Goal: Task Accomplishment & Management: Use online tool/utility

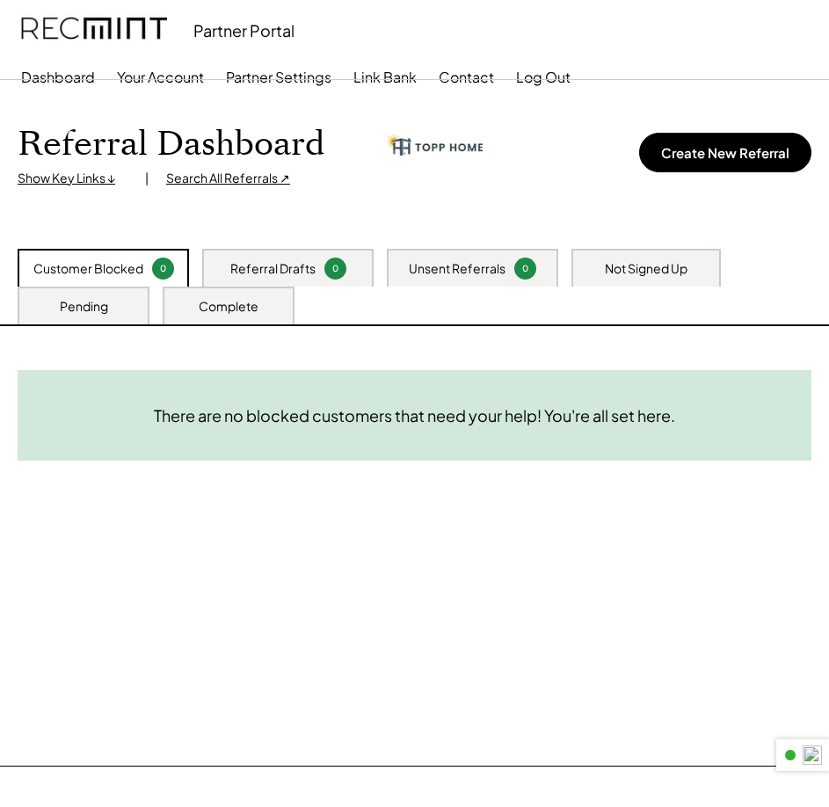
click at [655, 275] on div "Not Signed Up" at bounding box center [646, 269] width 83 height 18
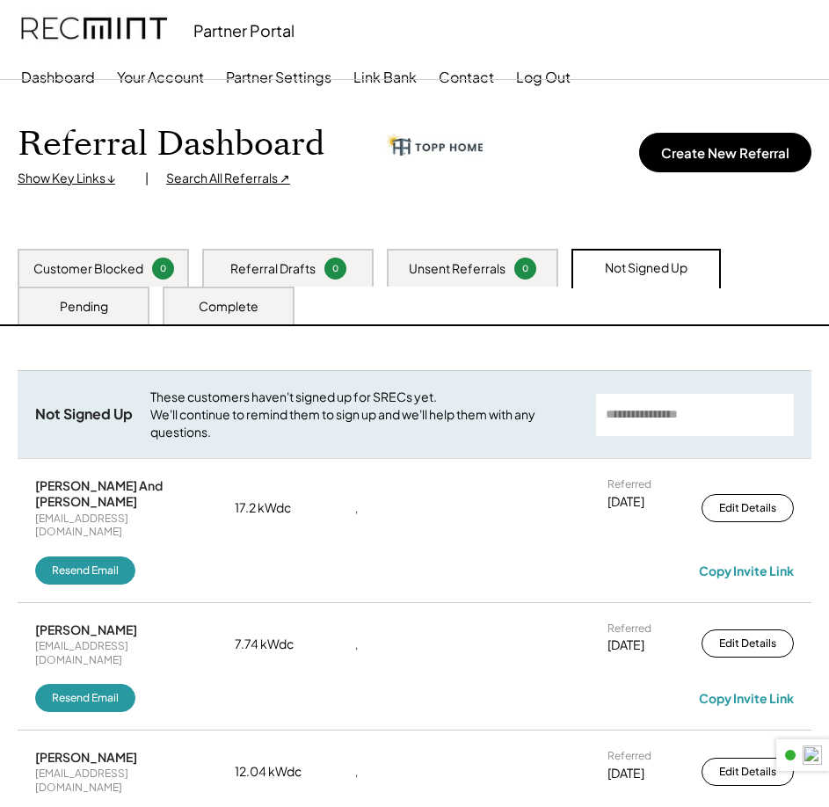
click at [715, 419] on input "input" at bounding box center [695, 415] width 198 height 42
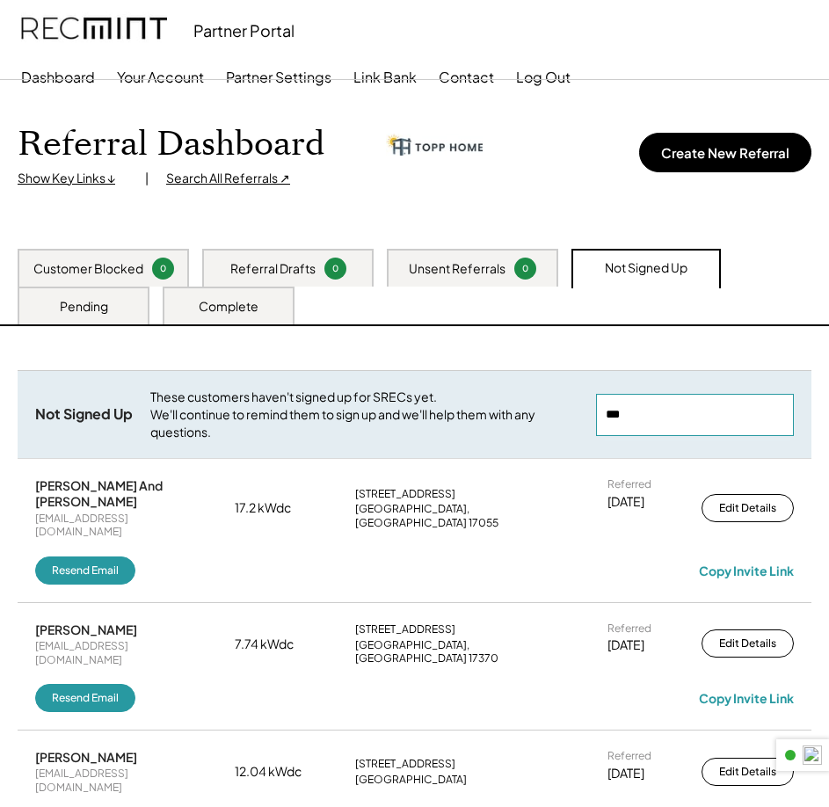
type input "****"
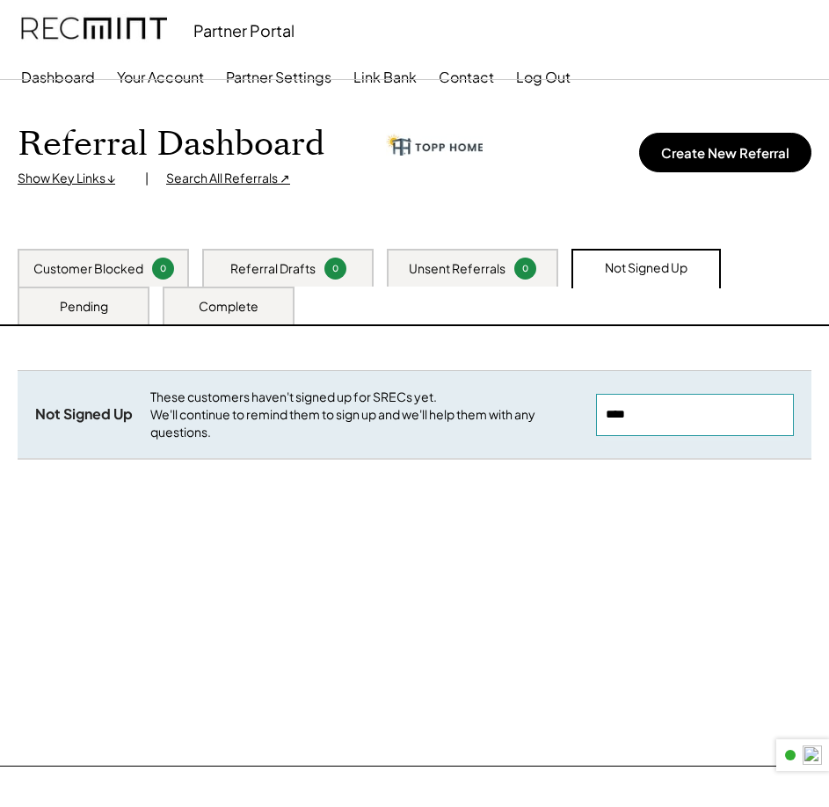
drag, startPoint x: 715, startPoint y: 419, endPoint x: 489, endPoint y: 417, distance: 226.0
click at [511, 423] on div "Not Signed Up These customers haven't signed up for SRECs yet. We'll continue t…" at bounding box center [415, 414] width 794 height 88
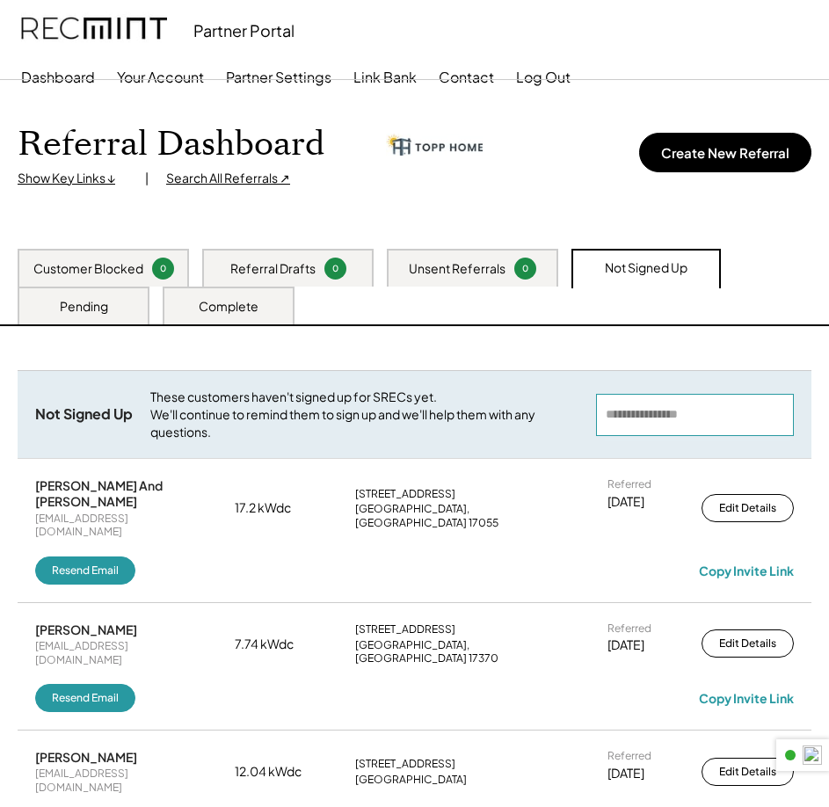
click at [76, 288] on div "Customer Blocked 0 Referral Drafts 0 Unsent Referrals 0 Not Signed Up Pending C…" at bounding box center [414, 287] width 829 height 76
click at [84, 301] on div "Pending" at bounding box center [84, 307] width 48 height 18
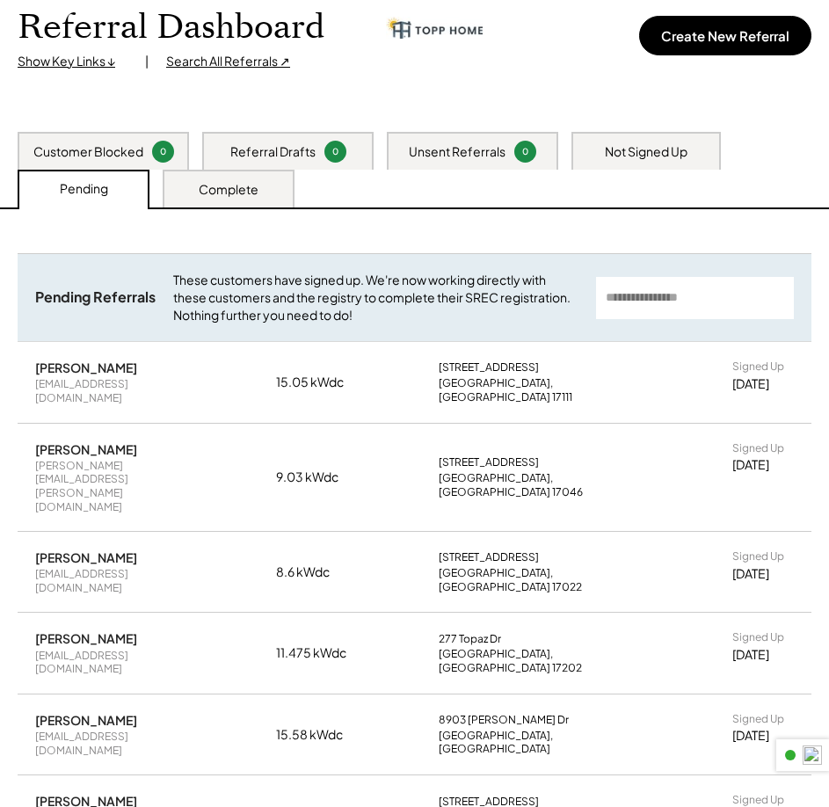
scroll to position [264, 0]
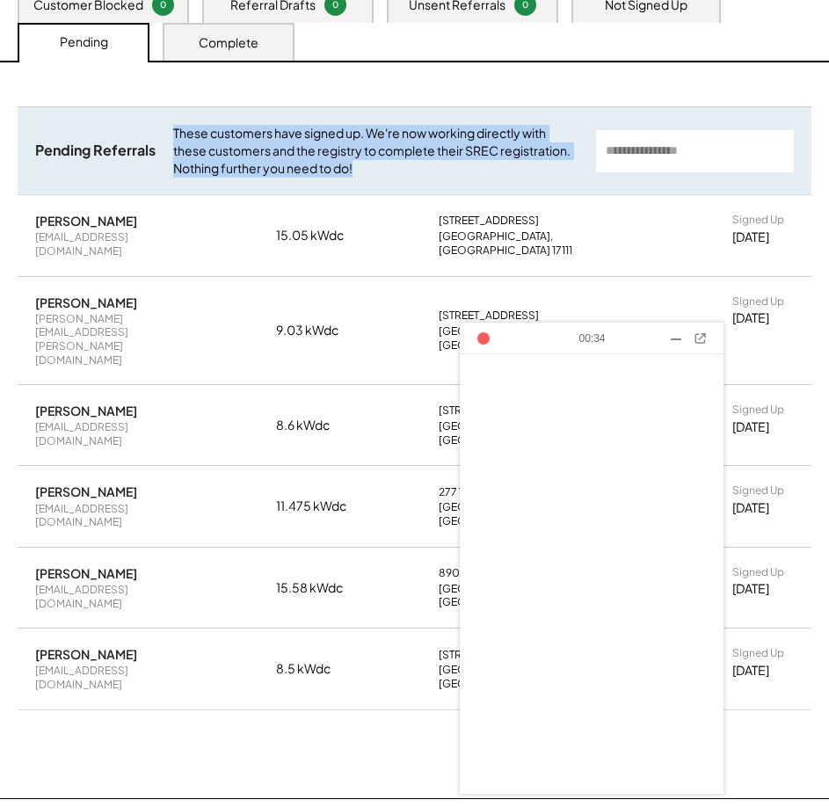
drag, startPoint x: 170, startPoint y: 127, endPoint x: 555, endPoint y: 171, distance: 387.5
click at [555, 171] on div "Pending Referrals These customers have signed up. We're now working directly wi…" at bounding box center [415, 150] width 794 height 88
click at [491, 178] on div "Pending Referrals These customers have signed up. We're now working directly wi…" at bounding box center [415, 150] width 794 height 88
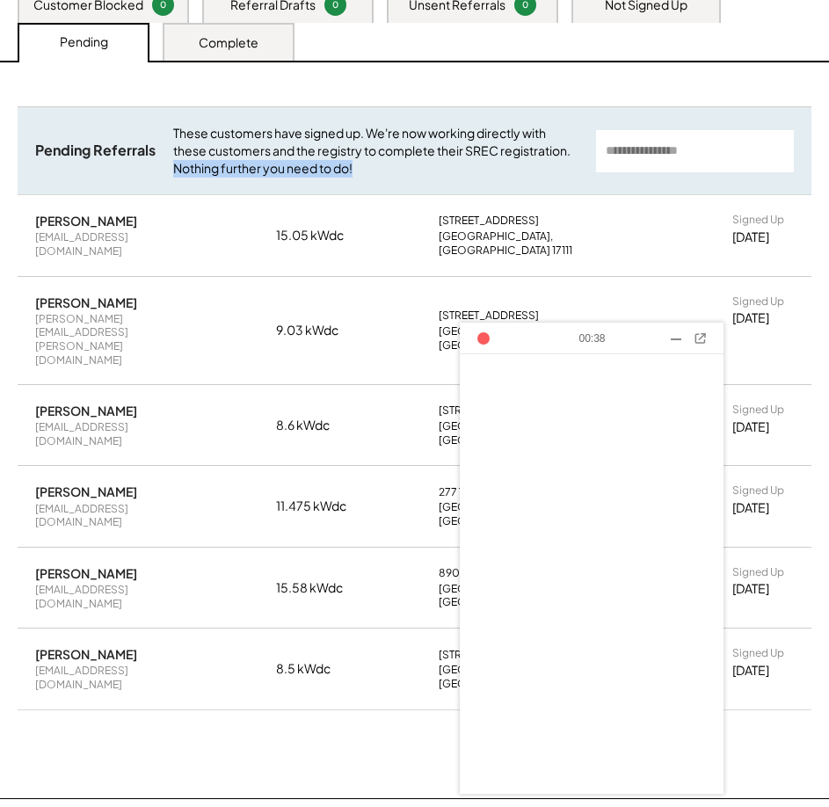
drag, startPoint x: 375, startPoint y: 167, endPoint x: 166, endPoint y: 177, distance: 209.5
click at [166, 177] on div "Pending Referrals These customers have signed up. We're now working directly wi…" at bounding box center [415, 150] width 794 height 88
click at [393, 164] on div "These customers have signed up. We're now working directly with these customers…" at bounding box center [375, 151] width 405 height 52
click at [170, 164] on div "Pending Referrals These customers have signed up. We're now working directly wi…" at bounding box center [415, 150] width 794 height 88
drag, startPoint x: 177, startPoint y: 164, endPoint x: 355, endPoint y: 167, distance: 178.5
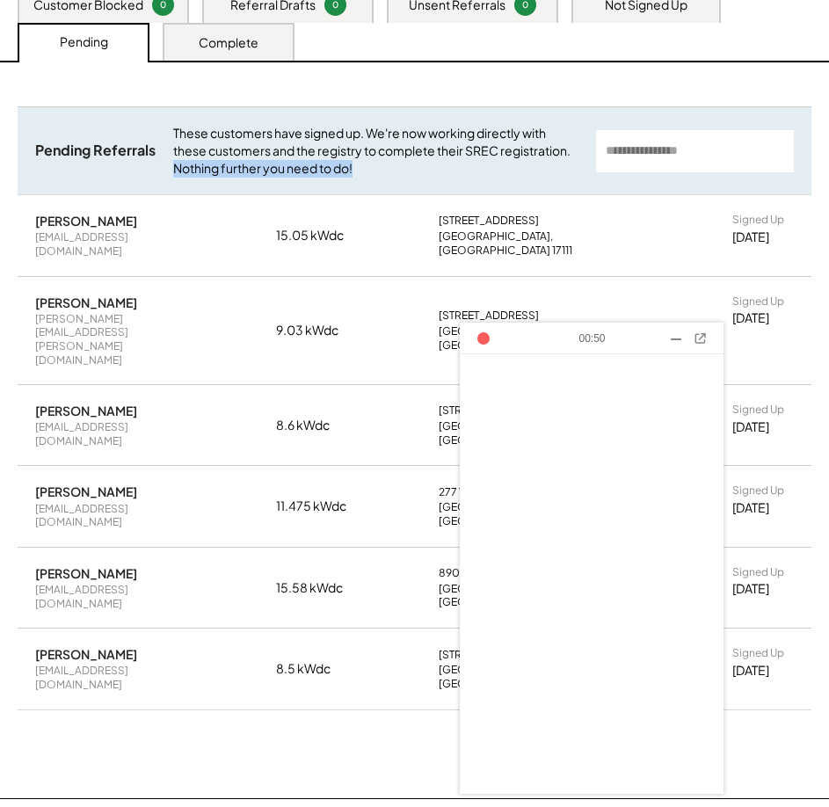
click at [355, 167] on div "These customers have signed up. We're now working directly with these customers…" at bounding box center [375, 151] width 405 height 52
click at [366, 169] on div "These customers have signed up. We're now working directly with these customers…" at bounding box center [375, 151] width 405 height 52
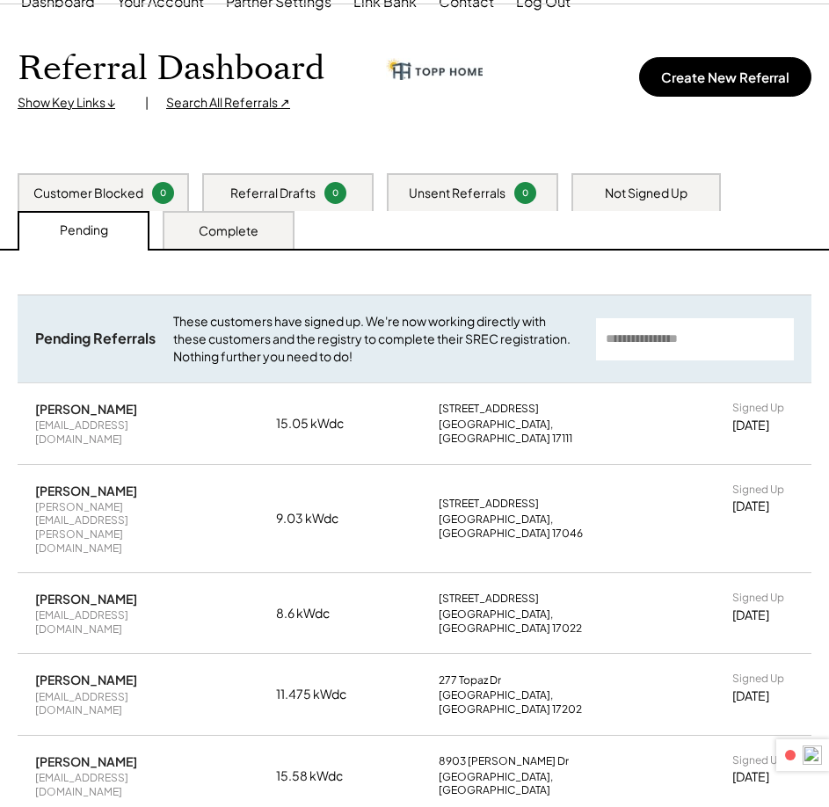
scroll to position [0, 0]
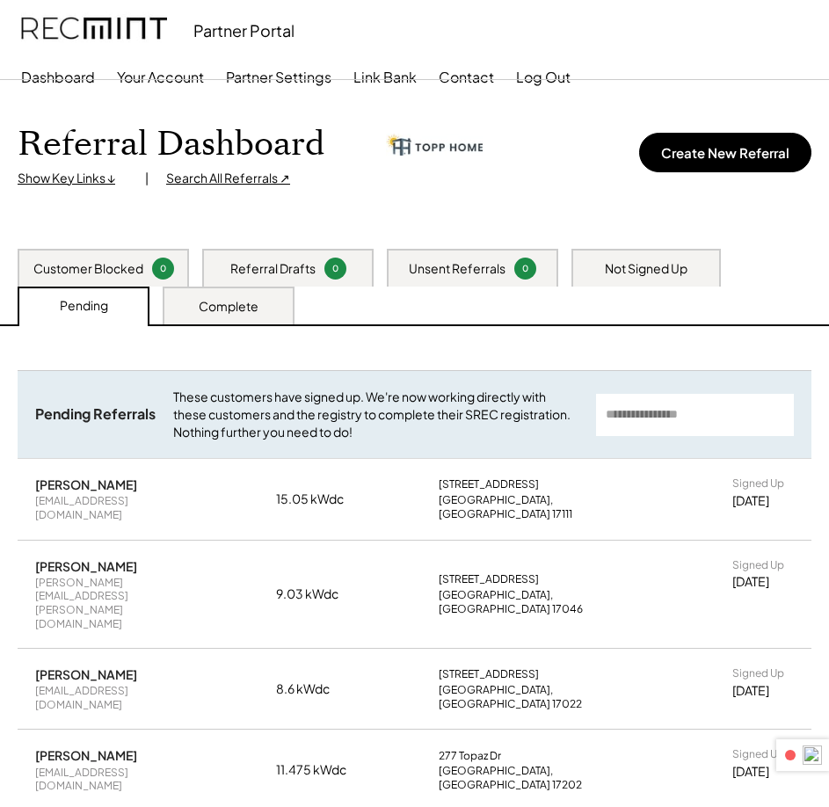
click at [92, 254] on div "Customer Blocked 0" at bounding box center [103, 268] width 171 height 38
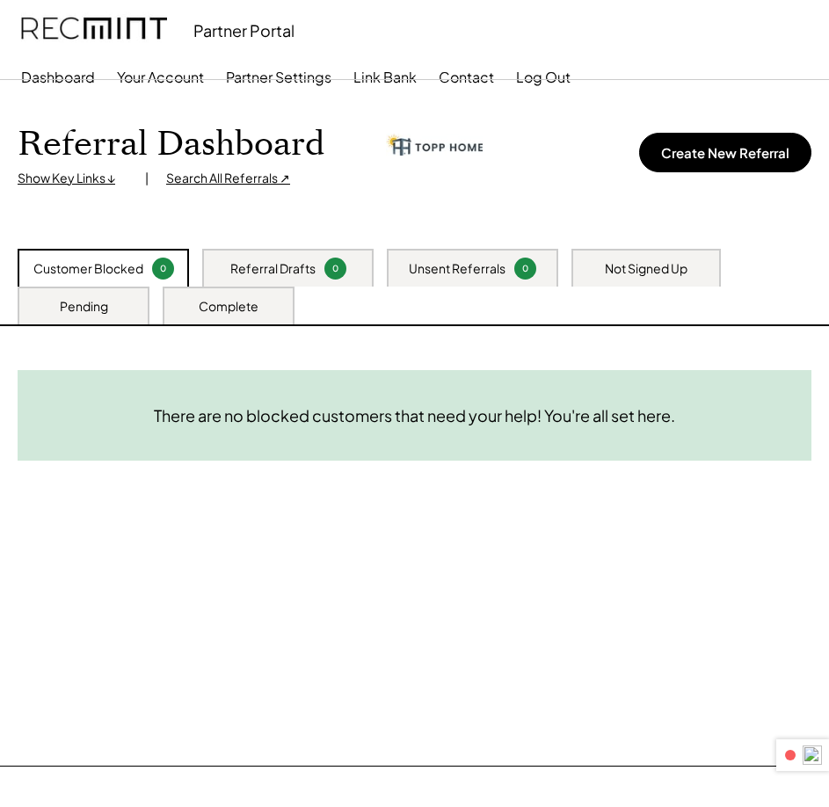
click at [146, 303] on div "Pending" at bounding box center [84, 306] width 132 height 38
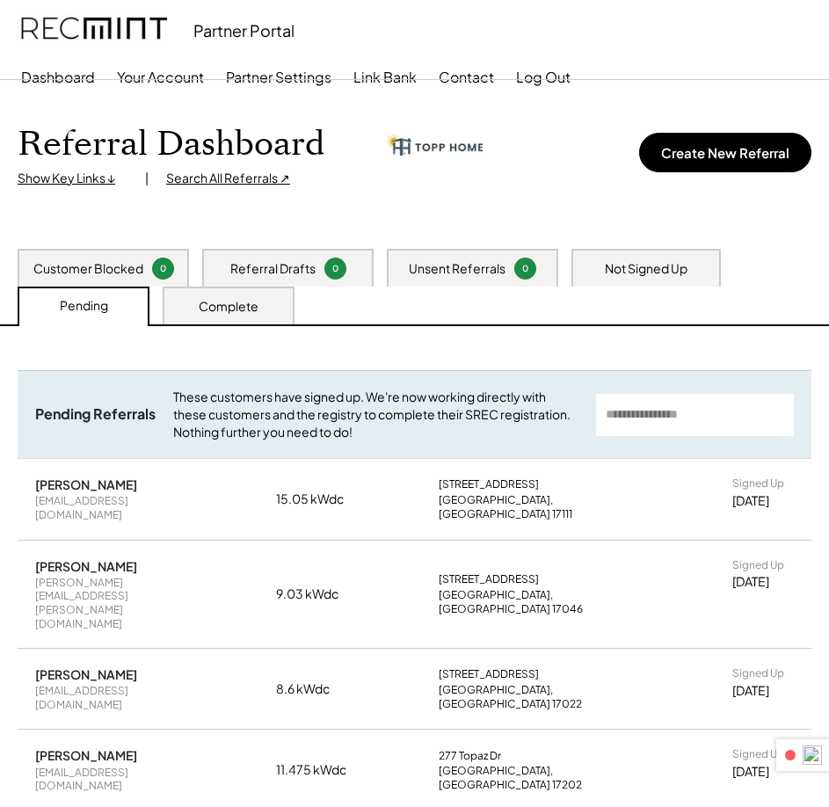
click at [237, 300] on div "Complete" at bounding box center [229, 307] width 60 height 18
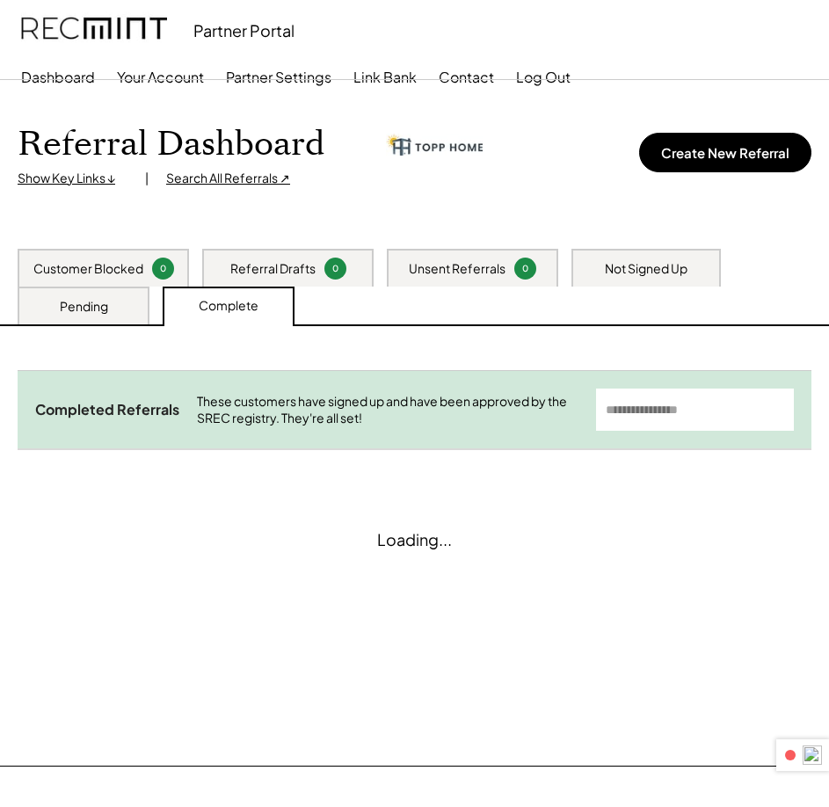
drag, startPoint x: 124, startPoint y: 309, endPoint x: 525, endPoint y: 273, distance: 402.5
click at [125, 309] on div "Pending" at bounding box center [84, 306] width 132 height 38
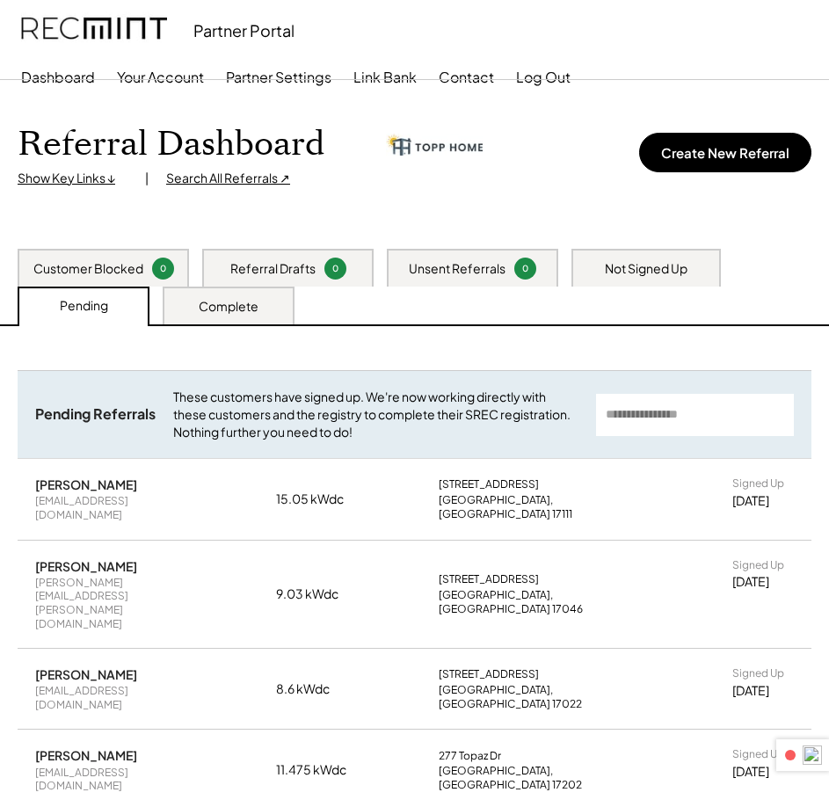
click at [710, 234] on div "Referral Dashboard Show Key Links ↓ | Search All Referrals ↗ Create New Referral" at bounding box center [414, 164] width 829 height 169
click at [698, 255] on div "Not Signed Up" at bounding box center [645, 268] width 149 height 38
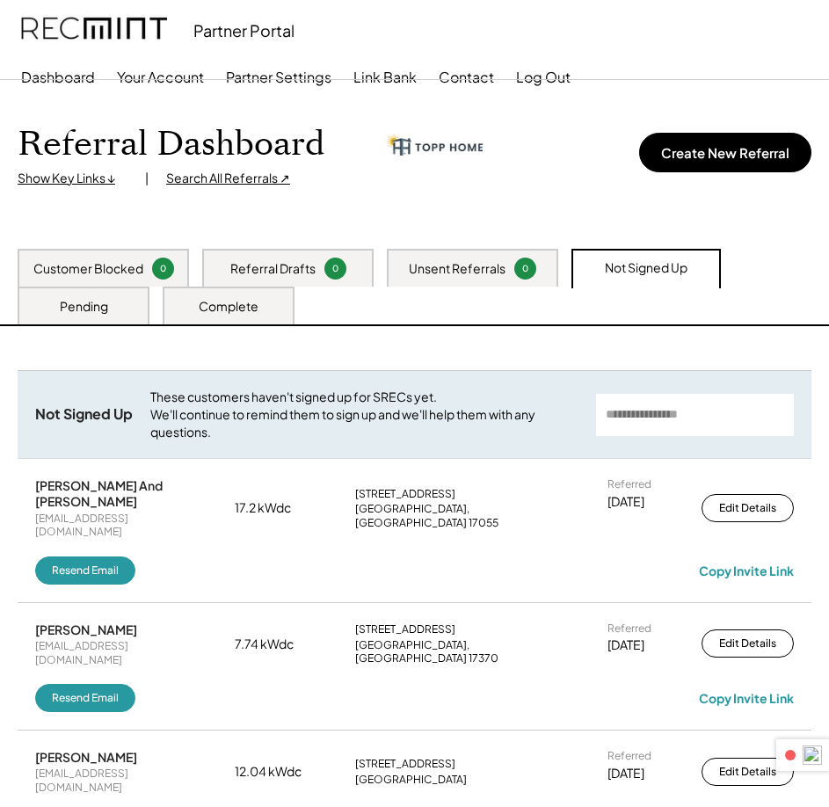
click at [83, 311] on div "Pending" at bounding box center [84, 307] width 48 height 18
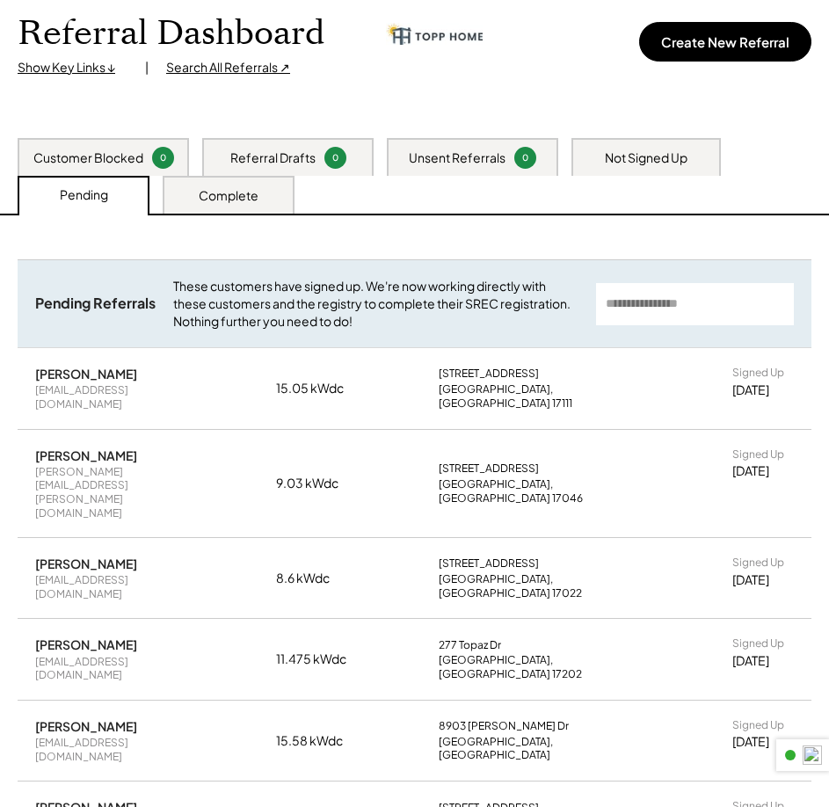
scroll to position [264, 0]
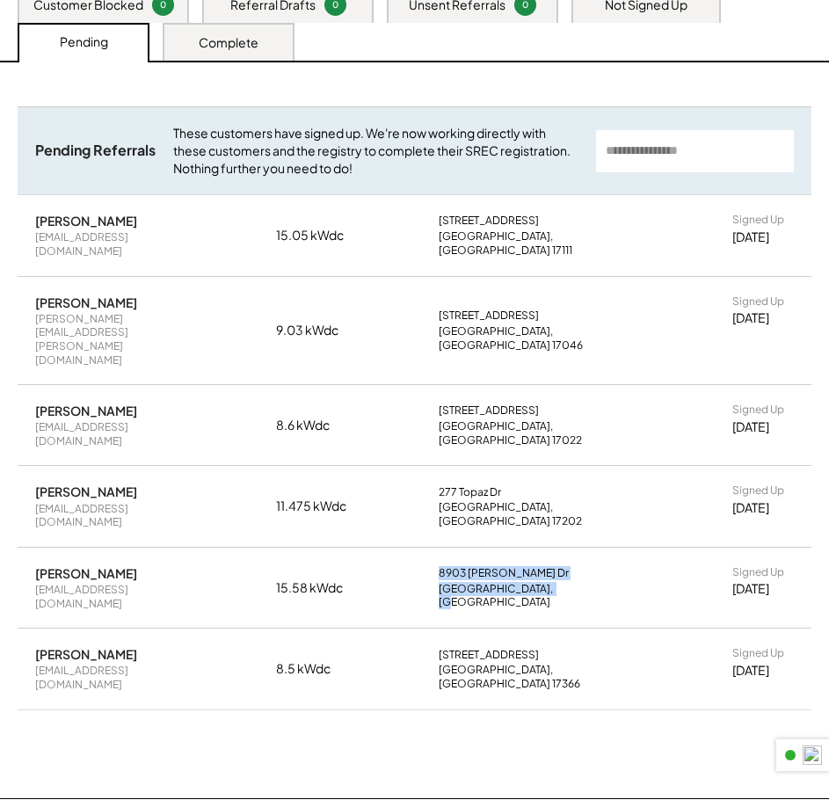
drag, startPoint x: 440, startPoint y: 491, endPoint x: 549, endPoint y: 518, distance: 112.4
click at [549, 566] on div "[STREET_ADDRESS][PERSON_NAME]" at bounding box center [549, 587] width 220 height 43
copy div "[STREET_ADDRESS][PERSON_NAME]"
